Goal: Task Accomplishment & Management: Use online tool/utility

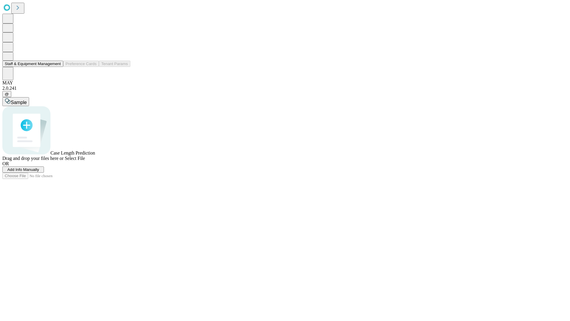
click at [57, 67] on button "Staff & Equipment Management" at bounding box center [32, 64] width 61 height 6
